Goal: Task Accomplishment & Management: Use online tool/utility

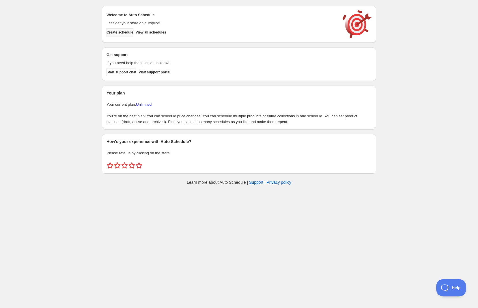
click at [119, 33] on span "Create schedule" at bounding box center [120, 32] width 27 height 5
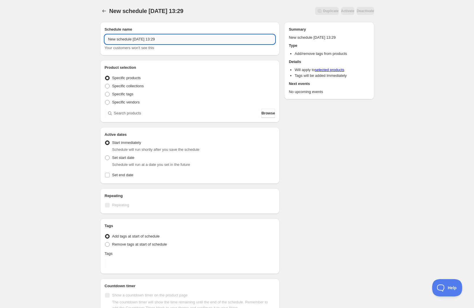
click at [158, 36] on input "New schedule [DATE] 13:29" at bounding box center [190, 39] width 171 height 9
type input "[PERSON_NAME] ODK Promotion Tags"
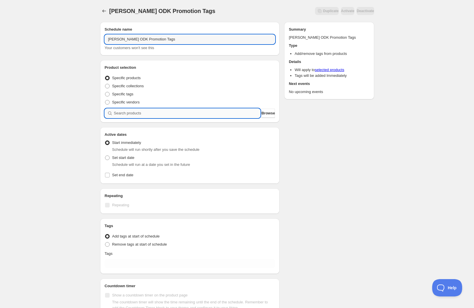
click at [132, 114] on input "search" at bounding box center [187, 113] width 147 height 9
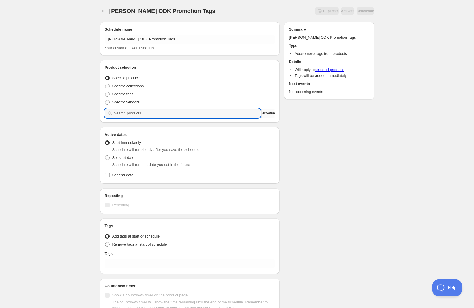
click at [265, 112] on span "Browse" at bounding box center [269, 113] width 14 height 6
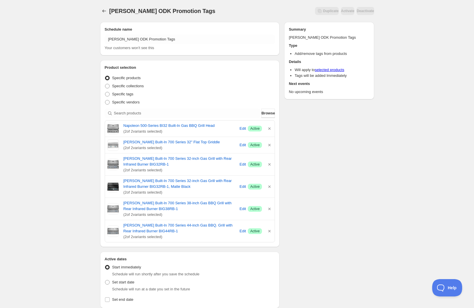
click at [416, 178] on div "[PERSON_NAME] ODK Promotion Tags. This page is ready [PERSON_NAME] ODK Promotio…" at bounding box center [237, 237] width 474 height 474
click at [387, 137] on div "[PERSON_NAME] ODK Promotion Tags. This page is ready [PERSON_NAME] ODK Promotio…" at bounding box center [237, 237] width 474 height 474
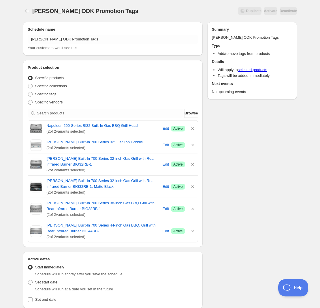
click at [253, 154] on div "Schedule name [PERSON_NAME] ODK Promotion Tags Your customers won't see this Pr…" at bounding box center [157, 239] width 279 height 445
click at [227, 153] on div "Schedule name [PERSON_NAME] ODK Promotion Tags Your customers won't see this Pr…" at bounding box center [157, 239] width 279 height 445
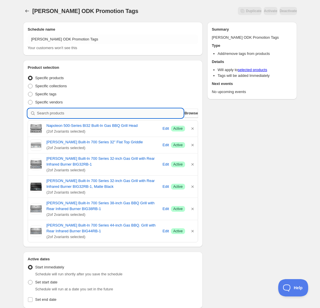
click at [72, 112] on input "search" at bounding box center [110, 113] width 147 height 9
type input "b"
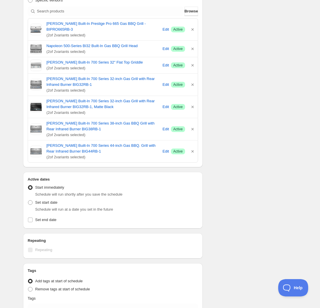
scroll to position [108, 0]
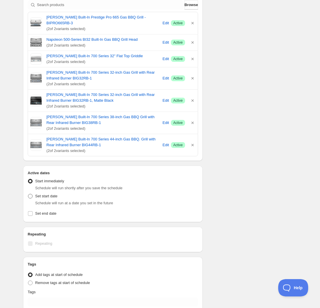
click at [30, 197] on span at bounding box center [30, 196] width 5 height 5
click at [28, 194] on input "Set start date" at bounding box center [28, 194] width 0 height 0
radio input "true"
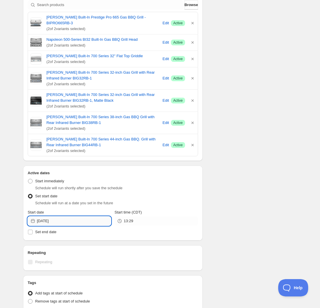
click at [72, 219] on input "[DATE]" at bounding box center [74, 220] width 74 height 9
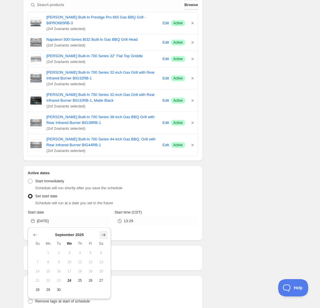
click at [101, 234] on icon "Show next month, October 2025" at bounding box center [104, 235] width 6 height 6
click at [79, 251] on span "2" at bounding box center [80, 252] width 6 height 5
type input "[DATE]"
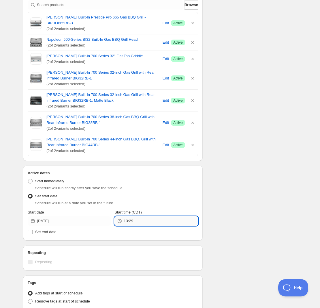
click at [149, 223] on input "13:29" at bounding box center [161, 220] width 74 height 9
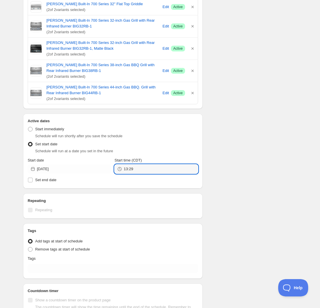
scroll to position [207, 0]
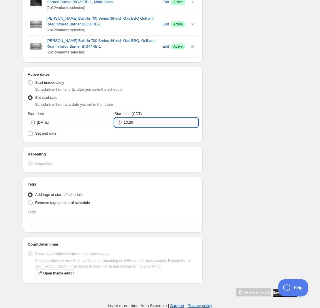
click at [159, 123] on input "13:29" at bounding box center [161, 122] width 74 height 9
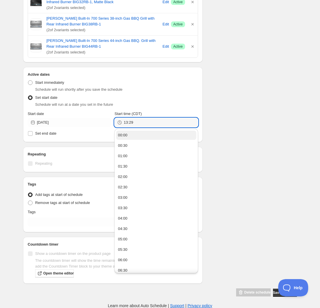
click at [149, 137] on button "00:00" at bounding box center [156, 134] width 80 height 9
type input "00:00"
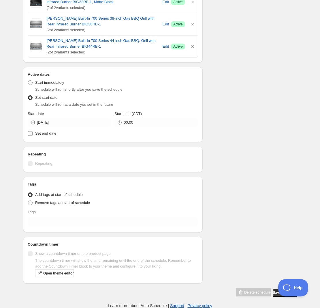
click at [31, 135] on input "Set end date" at bounding box center [30, 133] width 5 height 5
checkbox input "true"
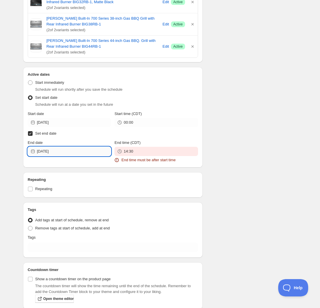
click at [74, 153] on input "[DATE]" at bounding box center [74, 151] width 74 height 9
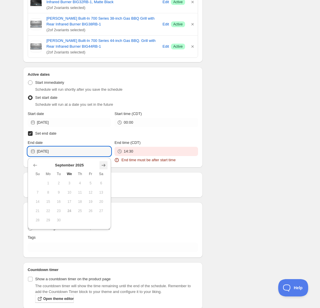
click at [106, 167] on icon "Show next month, October 2025" at bounding box center [104, 165] width 6 height 6
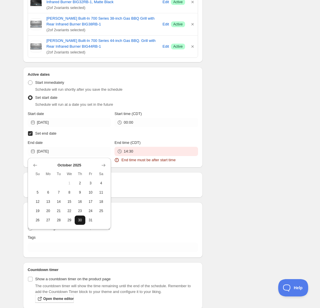
click at [84, 221] on button "30" at bounding box center [80, 219] width 11 height 9
type input "[DATE]"
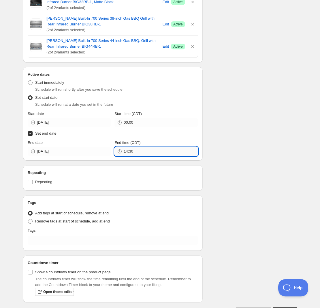
click at [177, 153] on input "14:30" at bounding box center [161, 151] width 74 height 9
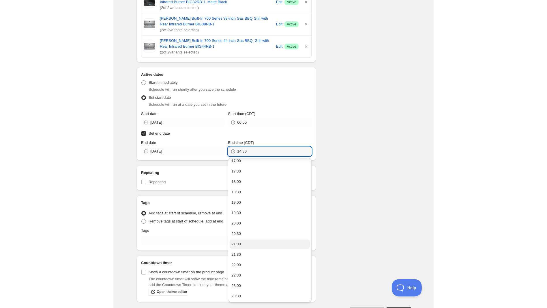
scroll to position [225, 0]
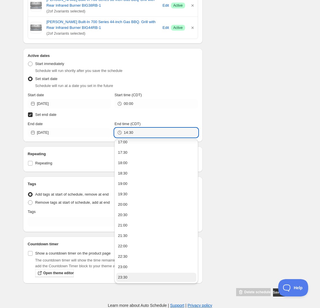
click at [127, 277] on button "23:30" at bounding box center [156, 277] width 80 height 9
type input "23:30"
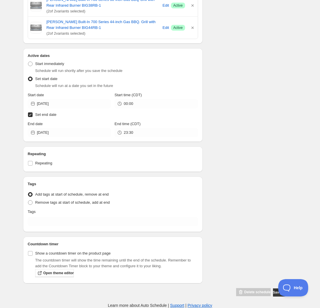
click at [233, 196] on div "Schedule name [PERSON_NAME] ODK Promotion Tags Your customers won't see this Pr…" at bounding box center [157, 44] width 279 height 505
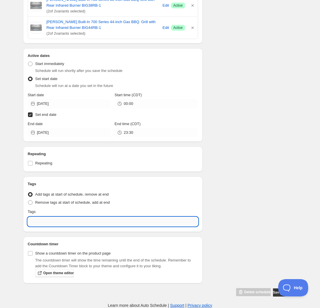
click at [71, 222] on input "text" at bounding box center [113, 221] width 171 height 9
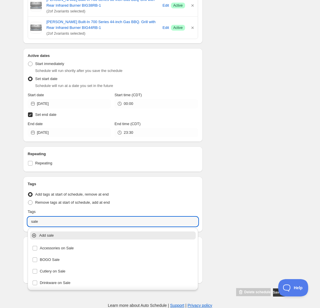
click at [45, 234] on p "Add sale" at bounding box center [117, 235] width 156 height 6
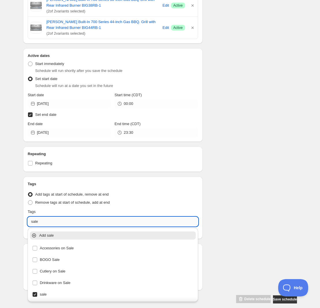
click at [45, 223] on input "sale" at bounding box center [113, 221] width 171 height 9
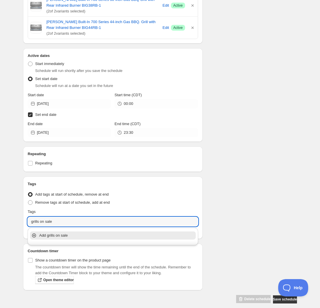
click at [61, 234] on p "Add grills on sale" at bounding box center [117, 235] width 156 height 6
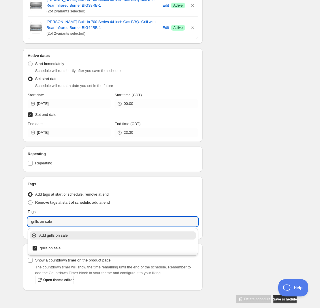
type input "grills on sale"
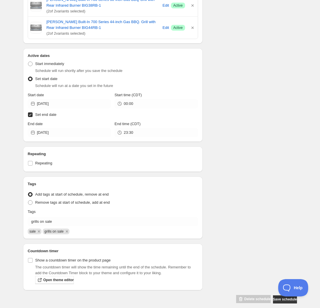
click at [261, 251] on div "Schedule name [PERSON_NAME] ODK Promotion Tags Your customers won't see this Pr…" at bounding box center [157, 48] width 279 height 512
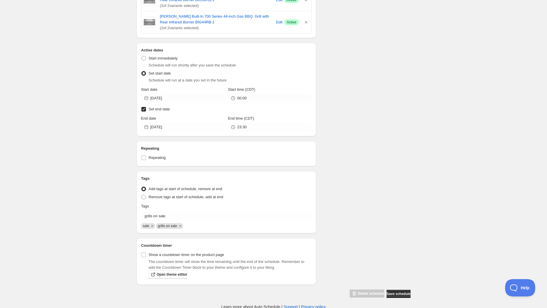
scroll to position [232, 0]
click at [404, 293] on span "Save schedule" at bounding box center [399, 292] width 24 height 5
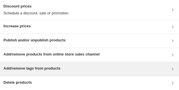
click at [31, 74] on div "Add/remove tags from products" at bounding box center [89, 69] width 179 height 14
